Goal: Transaction & Acquisition: Purchase product/service

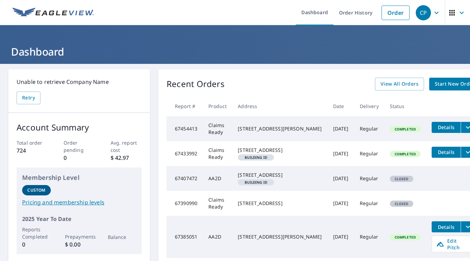
click at [390, 13] on link "Order" at bounding box center [395, 13] width 28 height 15
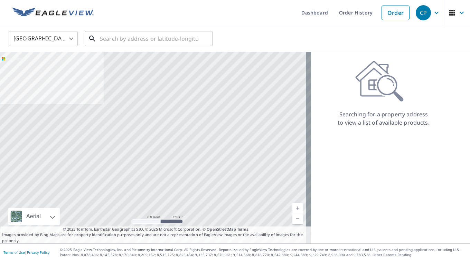
click at [117, 41] on input "text" at bounding box center [149, 38] width 98 height 19
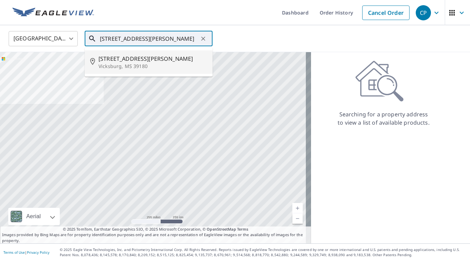
click at [132, 59] on span "[STREET_ADDRESS][PERSON_NAME]" at bounding box center [152, 59] width 108 height 8
type input "[STREET_ADDRESS][PERSON_NAME]"
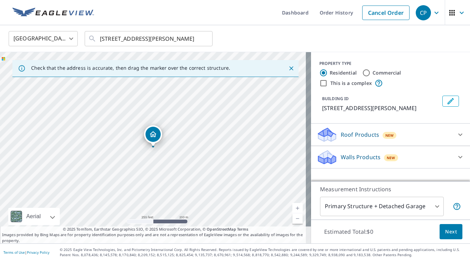
click at [292, 209] on link "Current Level 17, Zoom In" at bounding box center [297, 208] width 10 height 10
click at [292, 209] on link "Current Level 18, Zoom In" at bounding box center [297, 208] width 10 height 10
drag, startPoint x: 181, startPoint y: 167, endPoint x: 151, endPoint y: 136, distance: 43.2
click at [151, 136] on div "[STREET_ADDRESS][PERSON_NAME]" at bounding box center [155, 147] width 311 height 191
click at [292, 220] on link "Current Level 19, Zoom Out" at bounding box center [297, 218] width 10 height 10
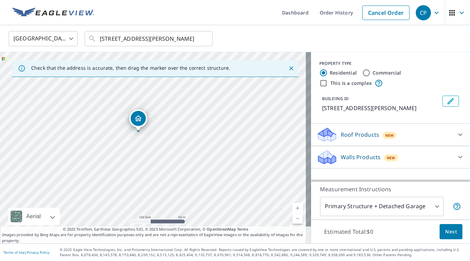
click at [340, 131] on p "Roof Products" at bounding box center [359, 135] width 38 height 8
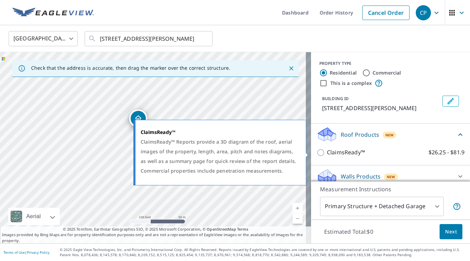
click at [341, 153] on p "ClaimsReady™" at bounding box center [346, 152] width 38 height 9
click at [327, 153] on input "ClaimsReady™ $26.25 - $81.9" at bounding box center [321, 152] width 10 height 8
checkbox input "true"
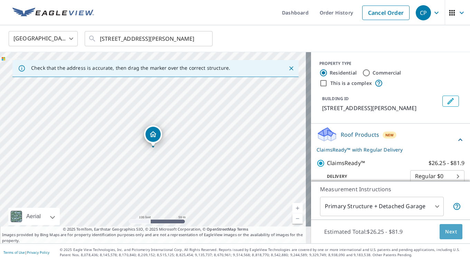
click at [445, 233] on span "Next" at bounding box center [451, 232] width 12 height 9
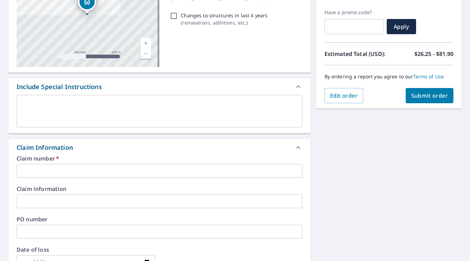
scroll to position [113, 0]
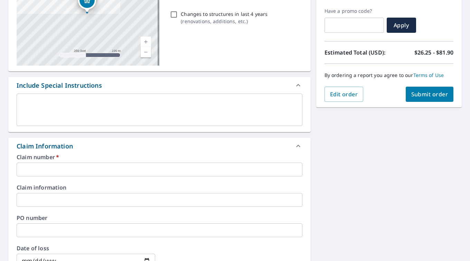
click at [58, 169] on input "text" at bounding box center [160, 170] width 286 height 14
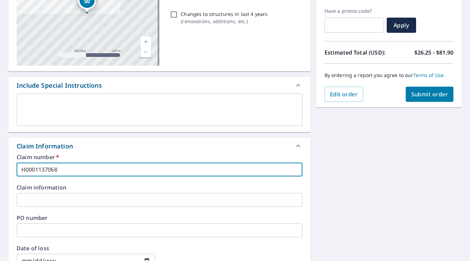
type input "H0001137068"
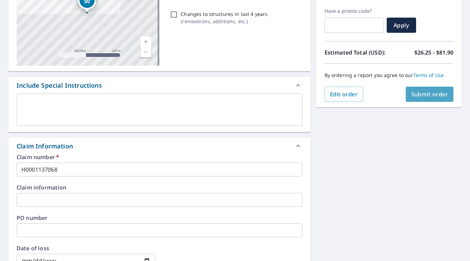
click at [418, 97] on span "Submit order" at bounding box center [429, 94] width 37 height 8
